Goal: Task Accomplishment & Management: Use online tool/utility

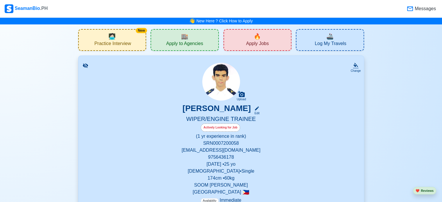
click at [193, 37] on div "🏬 Apply to Agencies" at bounding box center [185, 40] width 68 height 22
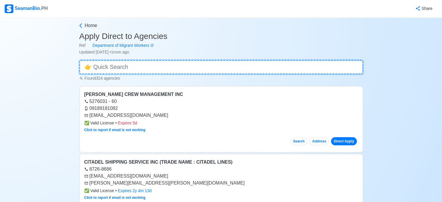
click at [174, 66] on input at bounding box center [221, 67] width 284 height 14
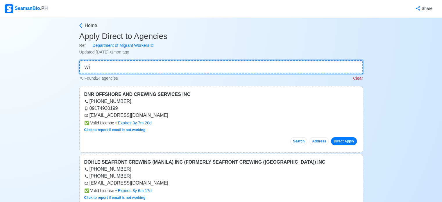
type input "w"
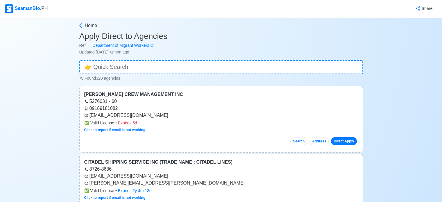
click at [20, 8] on div "SeamanBio .PH" at bounding box center [26, 8] width 43 height 9
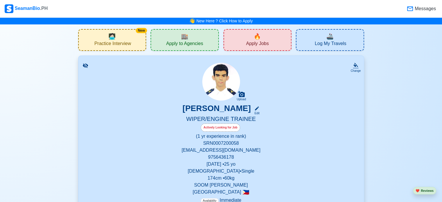
click at [251, 44] on span "Apply Jobs" at bounding box center [257, 44] width 23 height 7
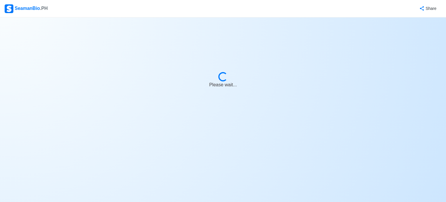
select select "Wiper"
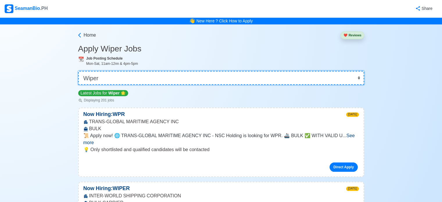
click at [162, 75] on select "👉 Select Rank or Position Master Chief Officer 2nd Officer 3rd Officer Junior O…" at bounding box center [221, 78] width 286 height 14
click at [78, 71] on select "👉 Select Rank or Position Master Chief Officer 2nd Officer 3rd Officer Junior O…" at bounding box center [221, 78] width 286 height 14
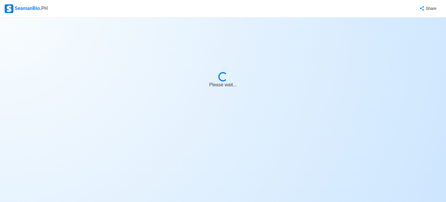
select select "Cadet"
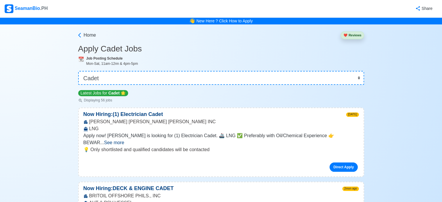
click at [31, 8] on div "SeamanBio .PH" at bounding box center [26, 8] width 43 height 9
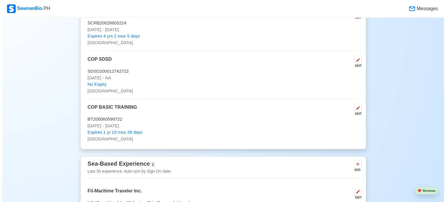
scroll to position [1163, 0]
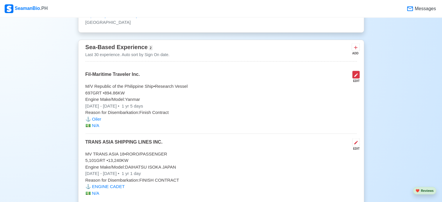
click at [355, 74] on icon at bounding box center [356, 75] width 5 height 5
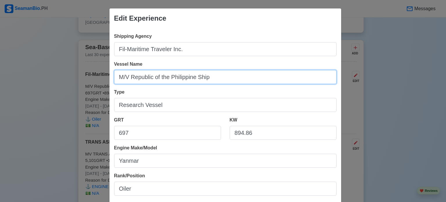
click at [228, 81] on input "M/V Republic of the Philippine Ship" at bounding box center [225, 77] width 223 height 14
type input "M/V RPS Explorer"
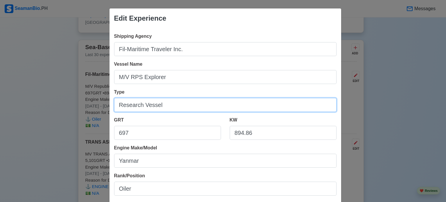
click at [199, 109] on input "Research Vessel" at bounding box center [225, 105] width 223 height 14
type input "Research"
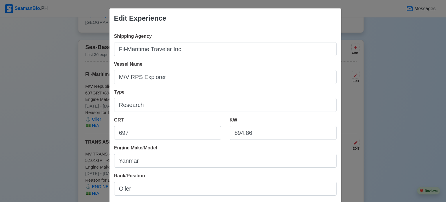
click at [233, 95] on div "Type Research" at bounding box center [225, 100] width 223 height 23
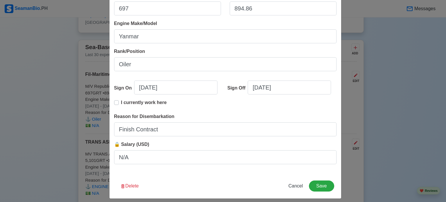
scroll to position [129, 0]
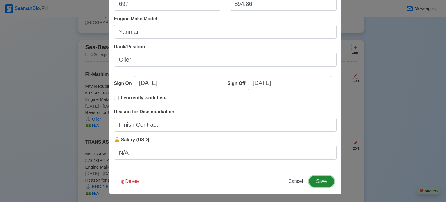
click at [317, 178] on button "Save" at bounding box center [321, 181] width 25 height 11
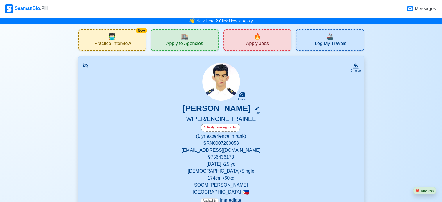
scroll to position [116, 0]
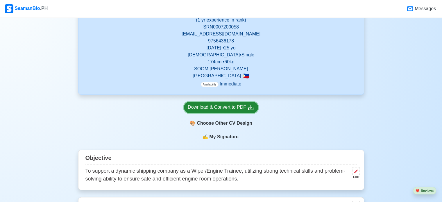
click at [220, 106] on div "Download & Convert to PDF" at bounding box center [221, 107] width 67 height 7
